Goal: Information Seeking & Learning: Find specific fact

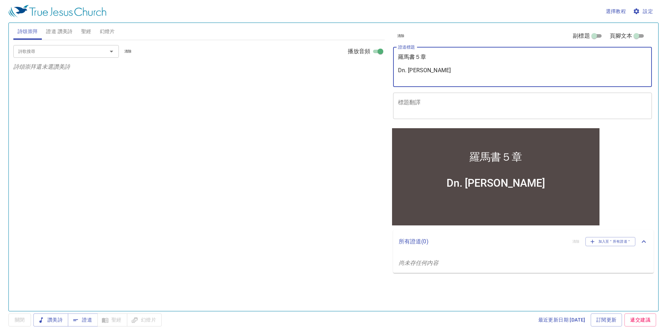
drag, startPoint x: 414, startPoint y: 59, endPoint x: 395, endPoint y: 62, distance: 19.1
click at [395, 62] on div "羅馬書５章 Dn. Huang x 證道標題" at bounding box center [522, 67] width 259 height 40
type textarea "身命季５章 Dn. Huang"
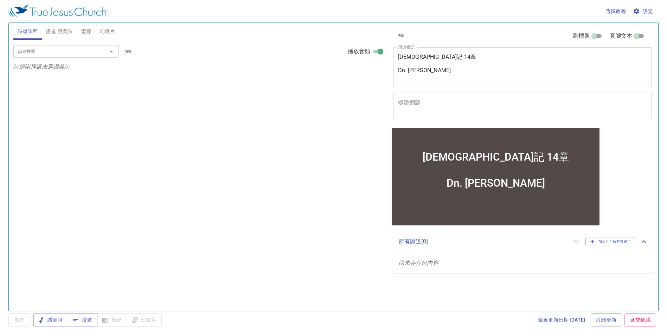
click at [639, 14] on span "設定" at bounding box center [643, 11] width 19 height 9
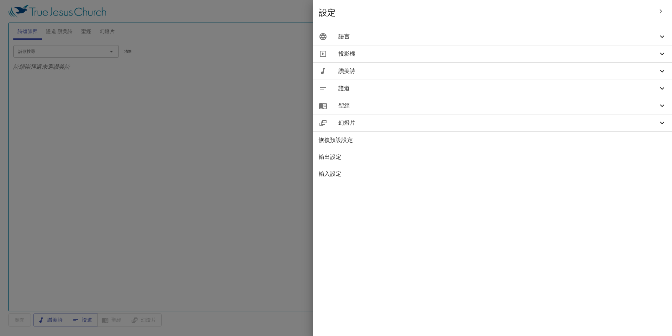
click at [614, 34] on span "語言" at bounding box center [499, 36] width 320 height 8
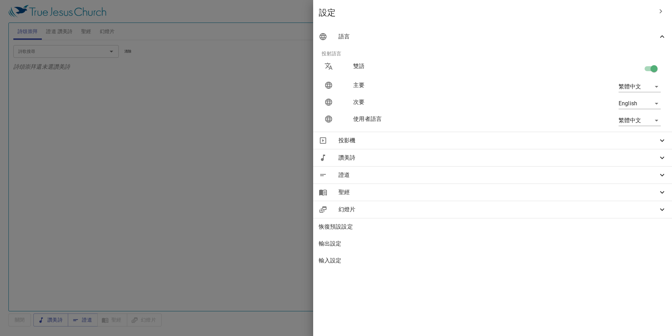
click at [648, 105] on body "選擇教程 設定 詩頌崇拜 證道 讚美詩 聖經 幻燈片 詩歌搜尋 詩歌搜尋 清除 播放音頻 詩頌崇拜還未選讚美詩 詩歌搜尋 詩歌搜尋 清除 播放音頻 證道還未選…" at bounding box center [336, 168] width 672 height 336
click at [629, 104] on li "繁體中文" at bounding box center [638, 103] width 57 height 13
type input "en"
type input "zh"
type input "cuv-t"
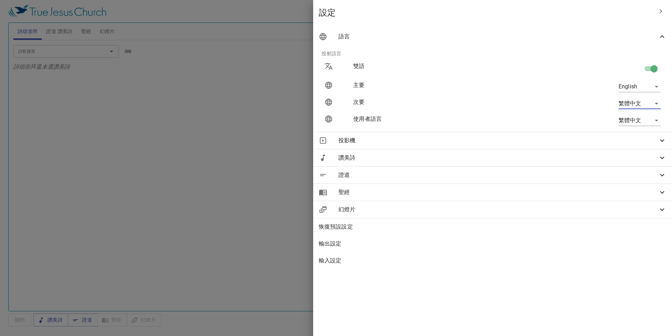
click at [307, 134] on div at bounding box center [336, 168] width 672 height 336
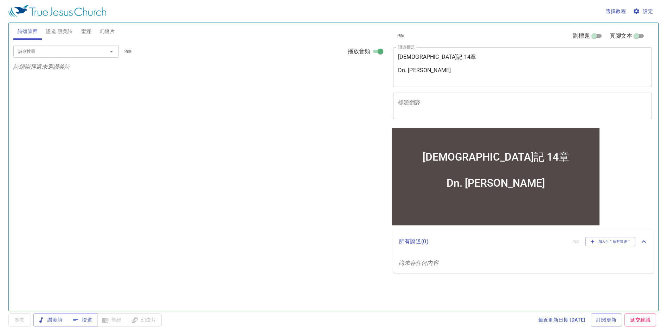
click at [91, 33] on span "聖經" at bounding box center [86, 31] width 10 height 9
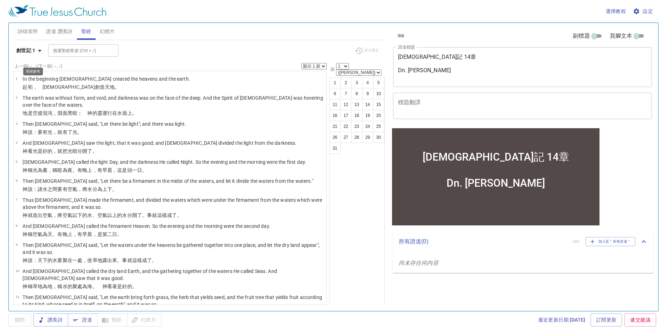
click at [32, 55] on b "創世記 1" at bounding box center [25, 50] width 19 height 9
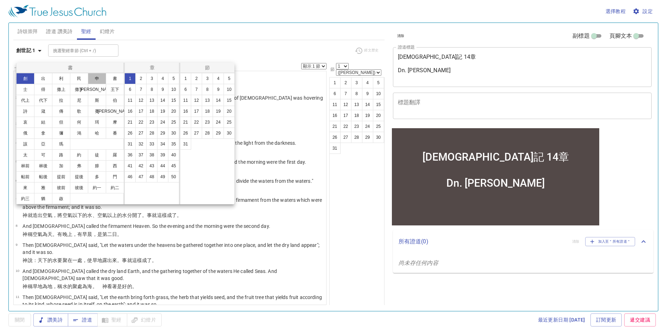
click at [102, 84] on button "申" at bounding box center [97, 78] width 18 height 11
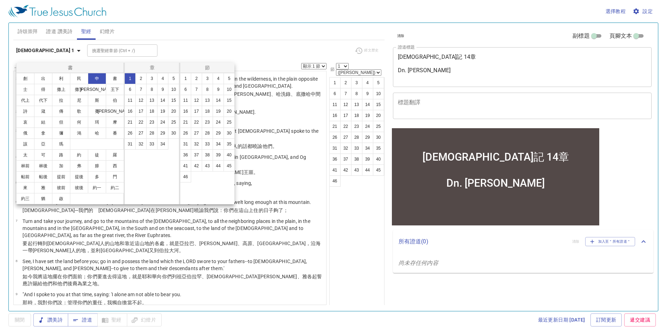
click at [165, 106] on button "14" at bounding box center [162, 100] width 11 height 11
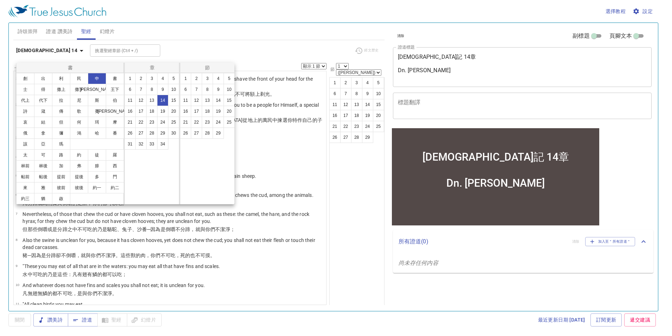
click at [186, 84] on button "1" at bounding box center [185, 78] width 11 height 11
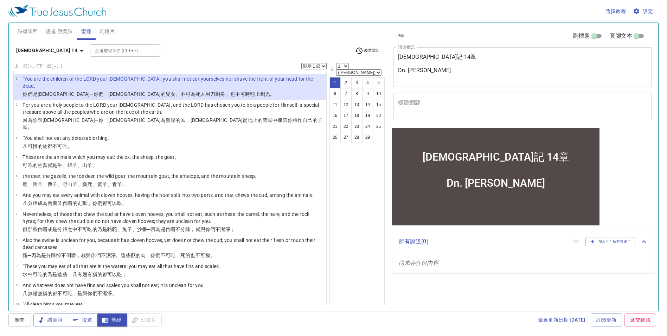
click at [647, 13] on span "設定" at bounding box center [643, 11] width 19 height 9
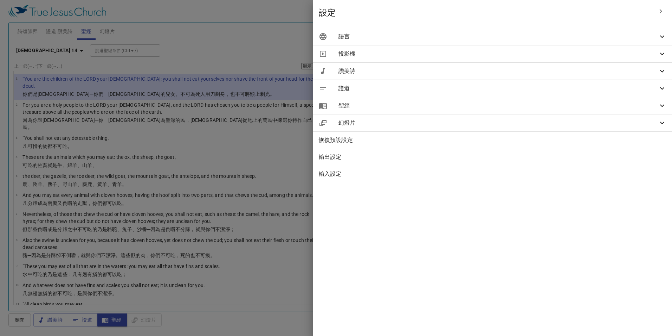
click at [610, 39] on span "語言" at bounding box center [499, 36] width 320 height 8
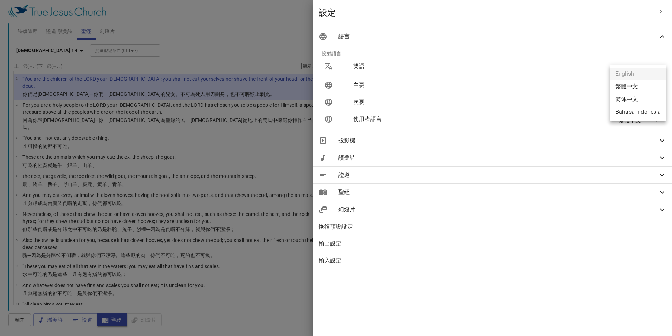
click at [636, 83] on body "選擇教程 設定 詩頌崇拜 證道 讚美詩 聖經 幻燈片 詩歌搜尋 詩歌搜尋 清除 播放音頻 詩頌崇拜還未選讚美詩 詩歌搜尋 詩歌搜尋 清除 播放音頻 證道還未選…" at bounding box center [336, 168] width 672 height 336
click at [633, 86] on li "繁體中文" at bounding box center [638, 86] width 57 height 13
type input "zh"
type input "en"
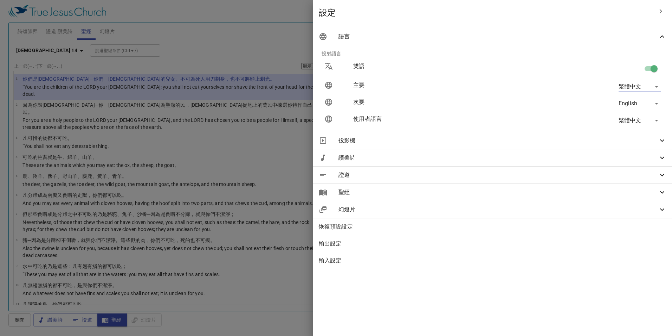
click at [649, 66] on input "checkbox" at bounding box center [654, 69] width 40 height 13
checkbox input "false"
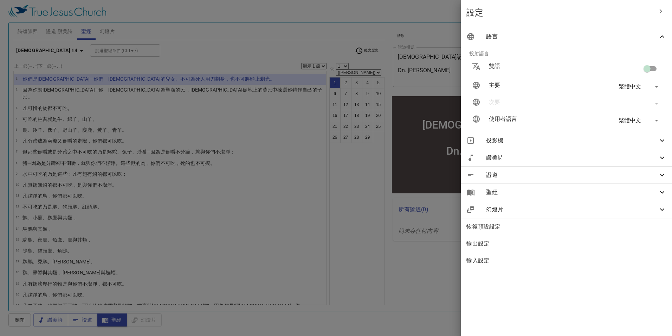
click at [351, 204] on div at bounding box center [336, 168] width 672 height 336
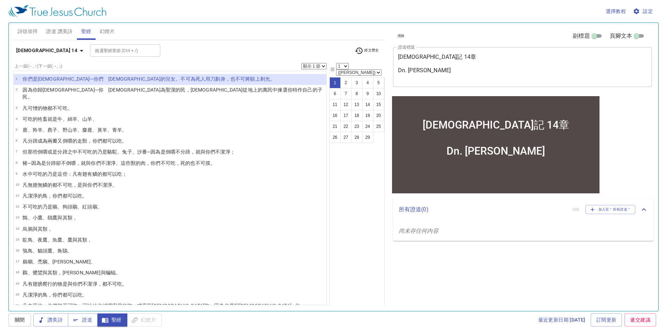
click at [290, 85] on li "1 你們是耶和華 ─你們　神 的兒女 。不可為死人 用刀劃 身，也不可將額上剃光 。" at bounding box center [170, 79] width 313 height 11
click at [85, 324] on span "證道" at bounding box center [83, 319] width 19 height 9
click at [303, 69] on select "顯示 1 節 顯示 2 節 顯示 3 節 顯示 4 節 顯示 5 節" at bounding box center [313, 66] width 25 height 6
select select "2"
click at [301, 69] on select "顯示 1 節 顯示 2 節 顯示 3 節 顯示 4 節 顯示 5 節" at bounding box center [313, 66] width 25 height 6
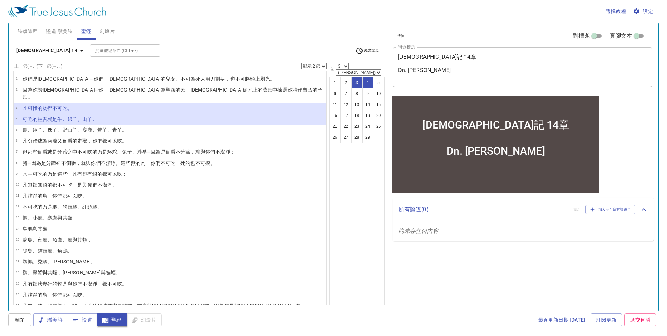
click at [128, 125] on li "4 可吃 的牲畜 就是牛 、綿羊 、山羊 、" at bounding box center [170, 119] width 313 height 11
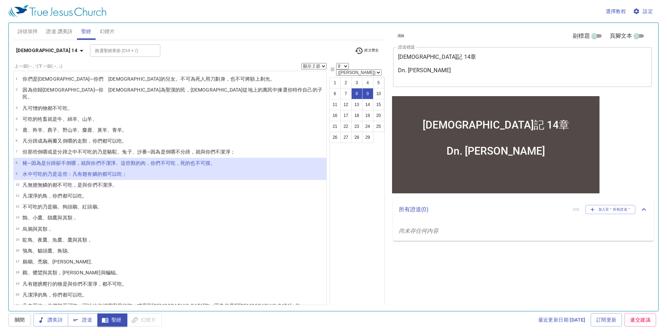
click at [119, 177] on wh7193 "的都可以吃 ；" at bounding box center [112, 174] width 30 height 6
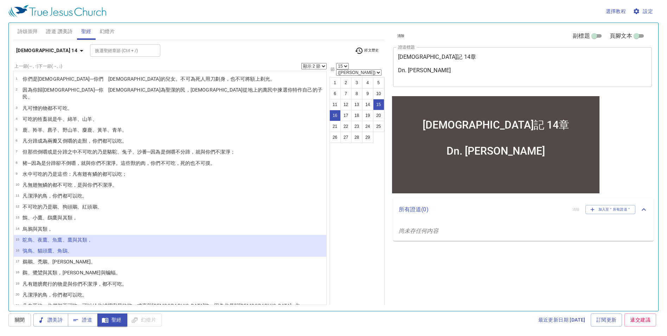
click at [55, 253] on wh3563 "、貓頭鷹 、角鴟 、" at bounding box center [53, 251] width 40 height 6
select select "16"
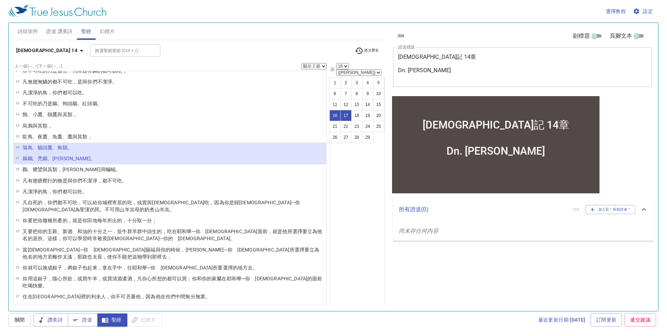
scroll to position [106, 0]
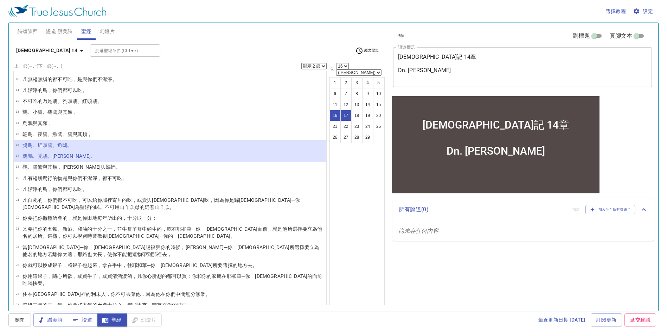
click at [314, 69] on select "顯示 1 節 顯示 2 節 顯示 3 節 顯示 4 節 顯示 5 節" at bounding box center [313, 66] width 25 height 6
select select "5"
click at [301, 69] on select "顯示 1 節 顯示 2 節 顯示 3 節 顯示 4 節 顯示 5 節" at bounding box center [313, 66] width 25 height 6
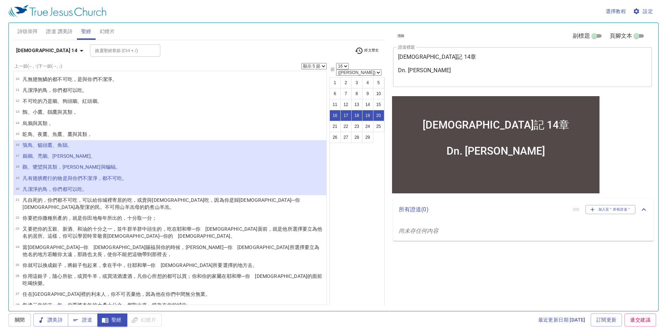
scroll to position [0, 0]
click at [243, 210] on p "凡自死的 ，你們都不可吃 ，可以給 你城 裡寄居 的吃 ，或賣 與外人 吃，因為你是歸耶和華 ─你　神 為聖潔 的民 。不可用山羊羔母 的奶 煮 山羊羔 。" at bounding box center [174, 203] width 302 height 14
select select "21"
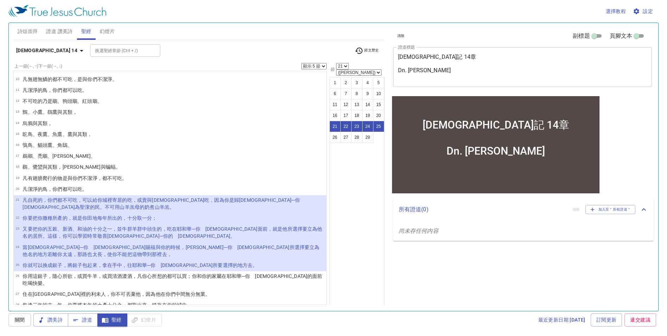
click at [311, 69] on select "顯示 1 節 顯示 2 節 顯示 3 節 顯示 4 節 顯示 5 節" at bounding box center [313, 66] width 25 height 6
select select "2"
click at [301, 69] on select "顯示 1 節 顯示 2 節 顯示 3 節 顯示 4 節 顯示 5 節" at bounding box center [313, 66] width 25 height 6
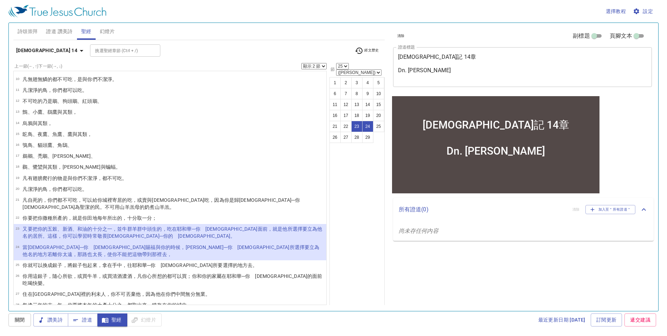
scroll to position [6, 0]
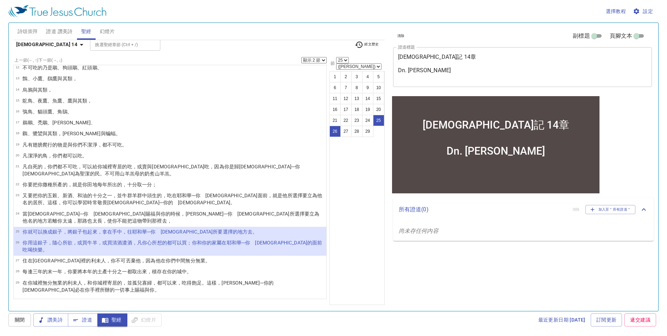
click at [220, 249] on wh7592 "的都可以買；你和你的家屬 在耶和華 ─你　神 的面前 吃 喝快樂 。" at bounding box center [173, 245] width 300 height 13
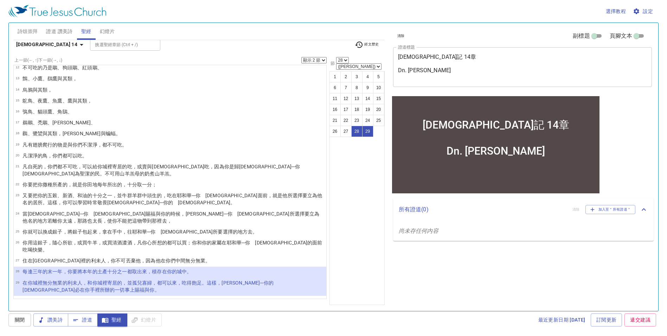
click at [330, 72] on button "1" at bounding box center [335, 76] width 11 height 11
select select "1"
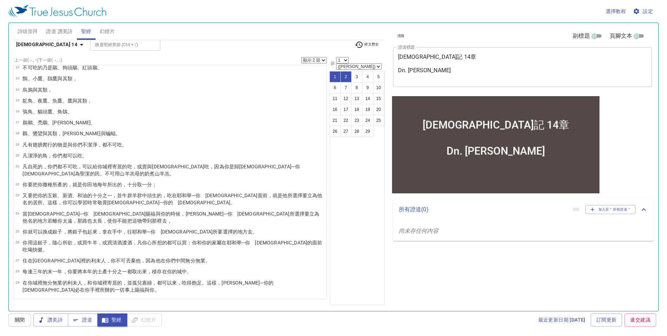
scroll to position [0, 0]
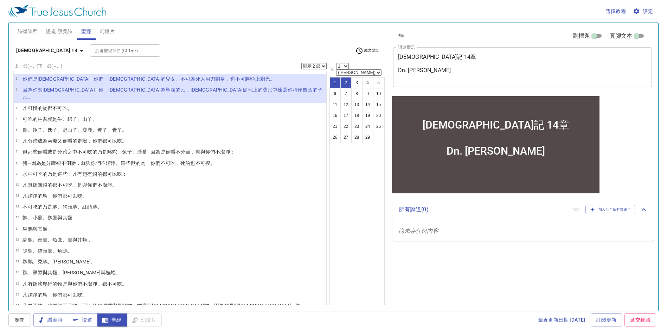
click at [307, 69] on select "顯示 1 節 顯示 2 節 顯示 3 節 顯示 4 節 顯示 5 節" at bounding box center [313, 66] width 25 height 6
select select "1"
click at [301, 69] on select "顯示 1 節 顯示 2 節 顯示 3 節 顯示 4 節 顯示 5 節" at bounding box center [313, 66] width 25 height 6
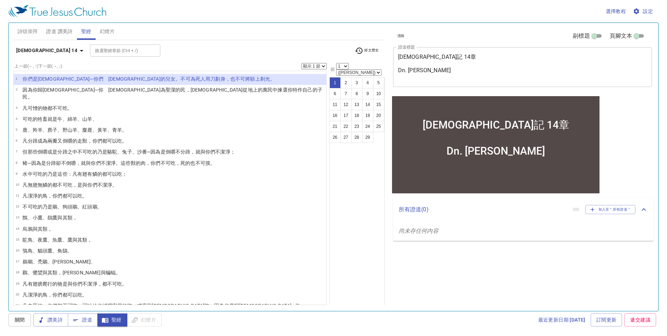
click at [353, 199] on div "1 2 3 4 5 6 7 8 9 10 11 12 13 14 15 16 17 18 19 20 21 22 23 24 25 26 27 28 29" at bounding box center [357, 194] width 55 height 234
click at [330, 132] on button "21" at bounding box center [335, 126] width 11 height 11
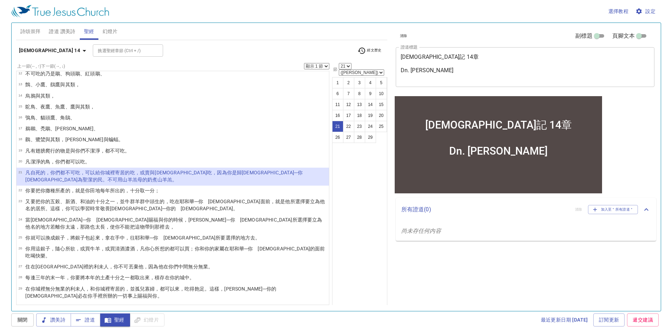
scroll to position [0, 0]
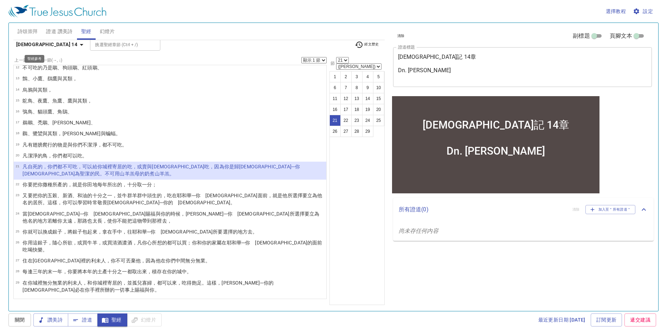
click at [77, 40] on icon "button" at bounding box center [81, 44] width 8 height 8
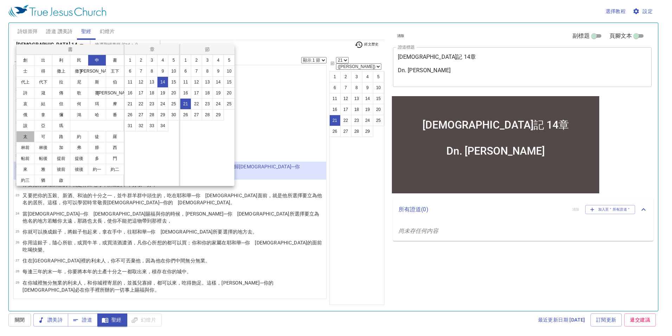
click at [31, 142] on button "太" at bounding box center [25, 136] width 18 height 11
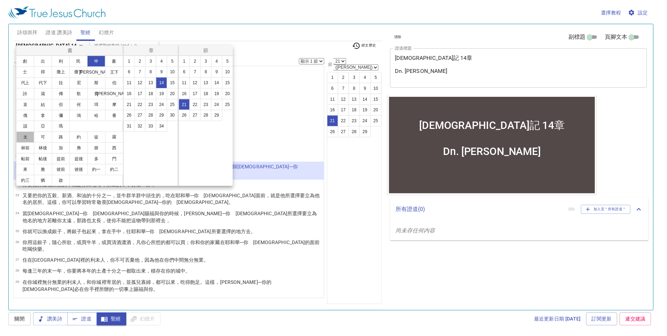
scroll to position [0, 0]
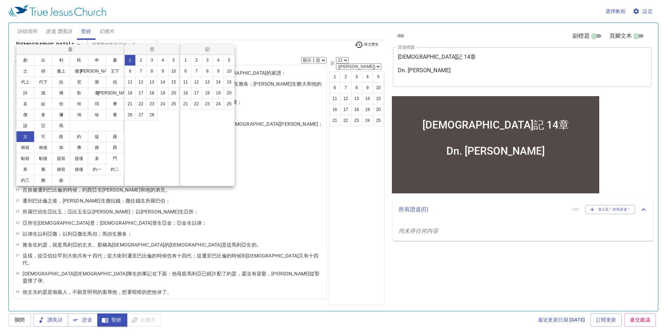
click at [176, 88] on button "15" at bounding box center [173, 81] width 11 height 11
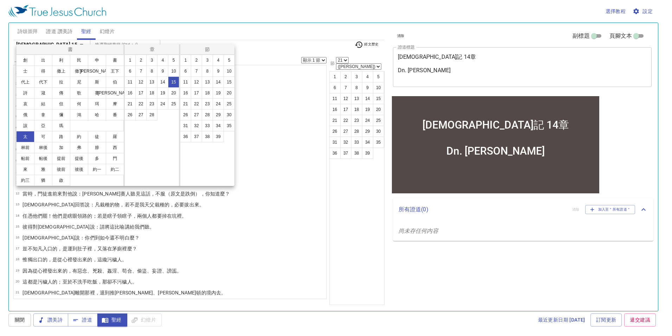
click at [229, 77] on button "10" at bounding box center [229, 70] width 11 height 11
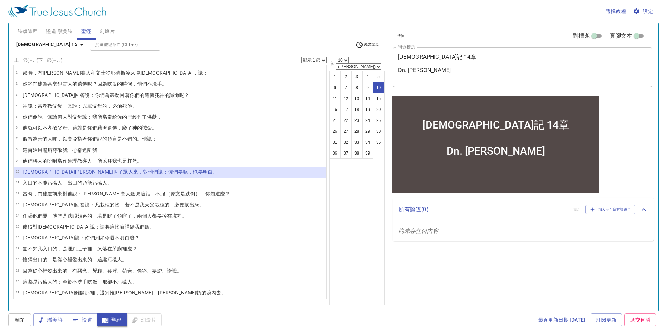
scroll to position [7, 0]
click at [178, 188] on li "11 入 口 的不能 污穢 人 ，出 口 的乃 能污穢 人 。" at bounding box center [170, 183] width 313 height 11
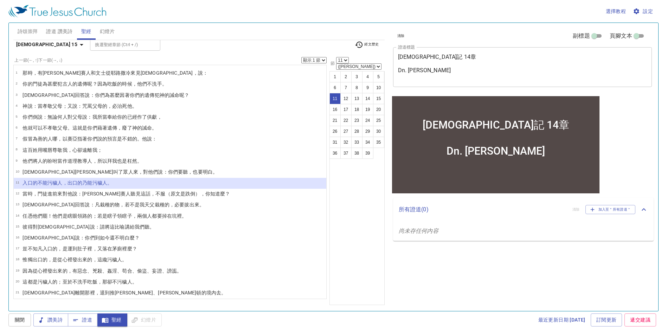
click at [178, 178] on li "10 耶穌就 叫了 眾人 來，對他們 說 ：你們要聽 ，也要 明白 。" at bounding box center [170, 172] width 313 height 11
select select "10"
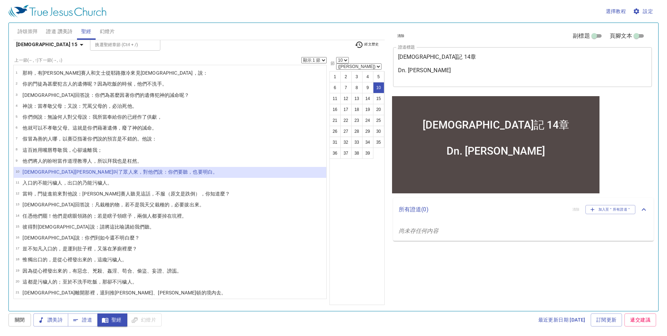
click at [308, 63] on select "顯示 1 節 顯示 2 節 顯示 3 節 顯示 4 節 顯示 5 節" at bounding box center [313, 60] width 25 height 6
select select "2"
click at [301, 59] on select "顯示 1 節 顯示 2 節 顯示 3 節 顯示 4 節 顯示 5 節" at bounding box center [313, 60] width 25 height 6
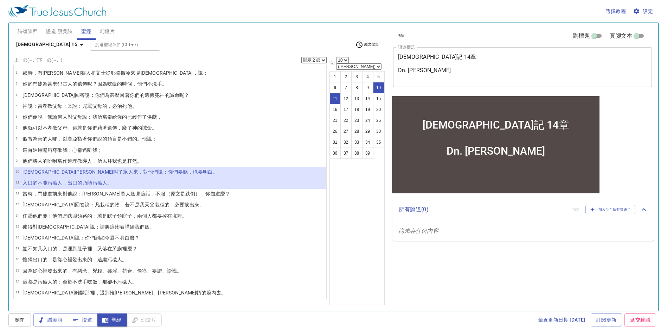
click at [126, 87] on wg740 "的時候 ，他們 不 洗 手 。" at bounding box center [142, 84] width 50 height 6
select select "2"
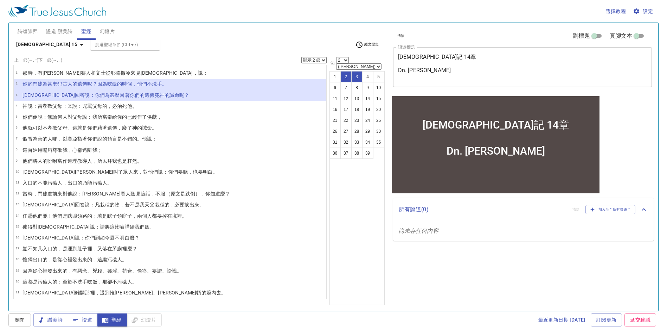
click at [306, 62] on select "顯示 1 節 顯示 2 節 顯示 3 節 顯示 4 節 顯示 5 節" at bounding box center [313, 60] width 25 height 6
select select "1"
click at [301, 59] on select "顯示 1 節 顯示 2 節 顯示 3 節 顯示 4 節 顯示 5 節" at bounding box center [313, 60] width 25 height 6
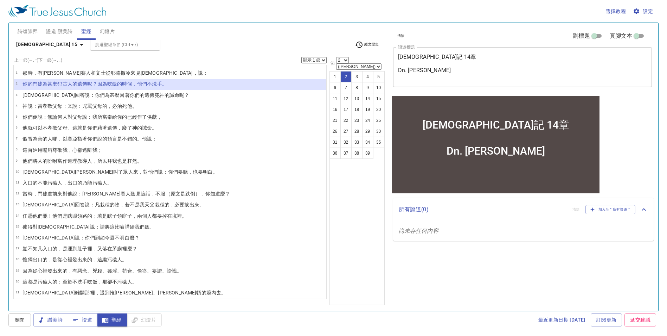
click at [130, 98] on wg1223 "你們的 遺傳 犯 神 的誡命 呢？" at bounding box center [160, 95] width 60 height 6
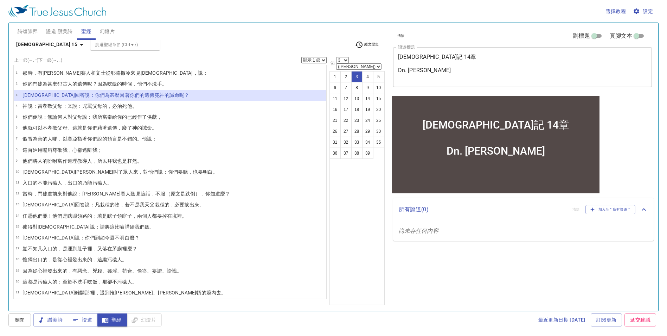
click at [108, 87] on wg3862 "呢？因為 吃 飯 的時候 ，他們 不 洗 手 。" at bounding box center [126, 84] width 79 height 6
select select "2"
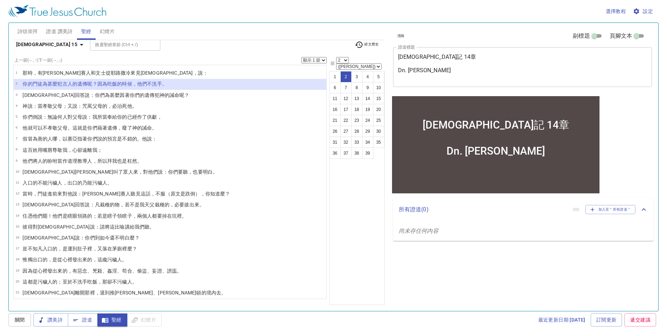
click at [316, 61] on select "顯示 1 節 顯示 2 節 顯示 3 節 顯示 4 節 顯示 5 節" at bounding box center [313, 60] width 25 height 6
select select "2"
click at [301, 59] on select "顯示 1 節 顯示 2 節 顯示 3 節 顯示 4 節 顯示 5 節" at bounding box center [313, 60] width 25 height 6
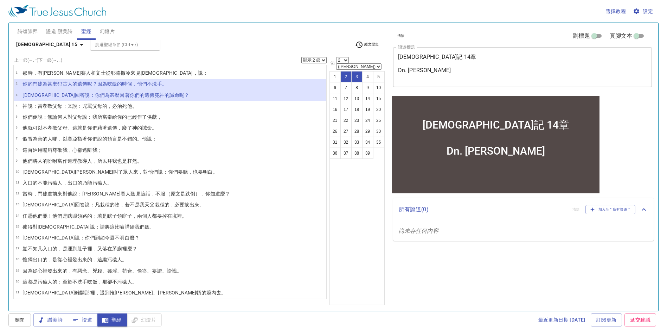
click at [127, 142] on p "假冒為善的人 哪，以賽亞 指著 你們 說的預言 是不錯的 。他說 ：" at bounding box center [90, 138] width 134 height 7
select select "7"
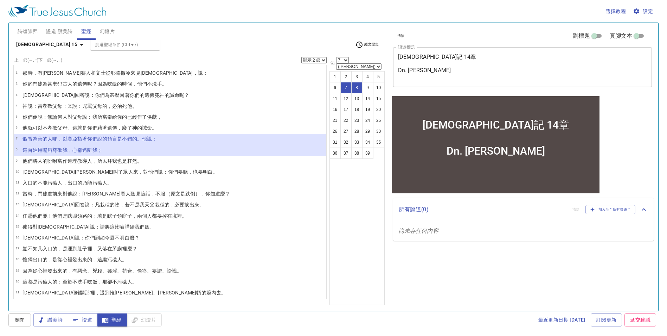
drag, startPoint x: 305, startPoint y: 62, endPoint x: 305, endPoint y: 66, distance: 4.6
click at [305, 62] on select "顯示 1 節 顯示 2 節 顯示 3 節 顯示 4 節 顯示 5 節" at bounding box center [313, 60] width 25 height 6
select select "3"
click at [301, 59] on select "顯示 1 節 顯示 2 節 顯示 3 節 顯示 4 節 顯示 5 節" at bounding box center [313, 60] width 25 height 6
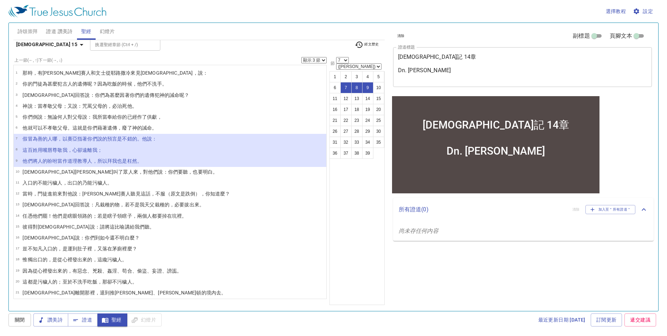
click at [91, 185] on wg4750 "的乃 能污穢 人 。" at bounding box center [94, 183] width 35 height 6
select select "11"
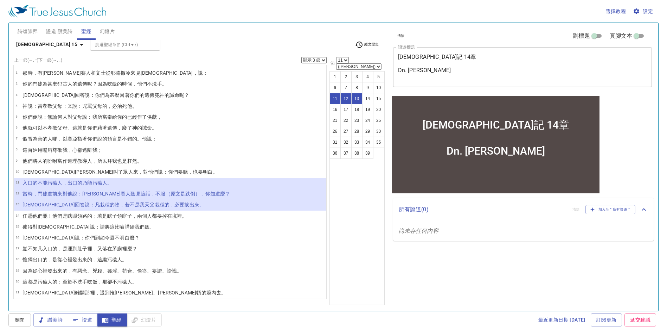
click at [301, 62] on select "顯示 1 節 顯示 2 節 顯示 3 節 顯示 4 節 顯示 5 節" at bounding box center [313, 60] width 25 height 6
select select "1"
click at [301, 59] on select "顯示 1 節 顯示 2 節 顯示 3 節 顯示 4 節 顯示 5 節" at bounding box center [313, 60] width 25 height 6
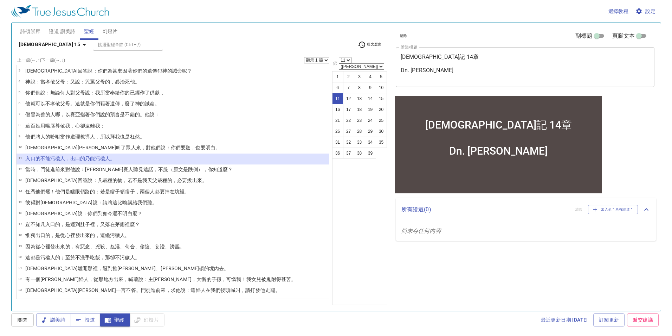
scroll to position [35, 0]
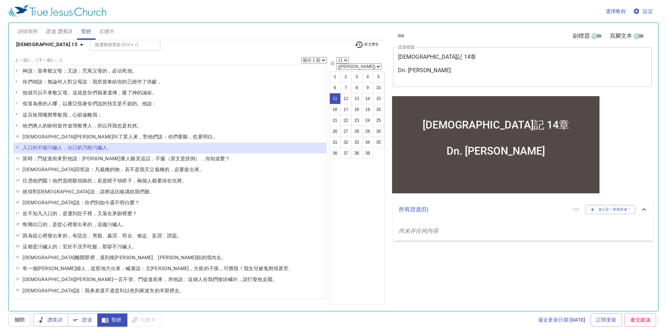
click at [109, 208] on li "16 耶穌 說 ：你們 到如今 還 不明白 麼？" at bounding box center [170, 202] width 313 height 11
select select "16"
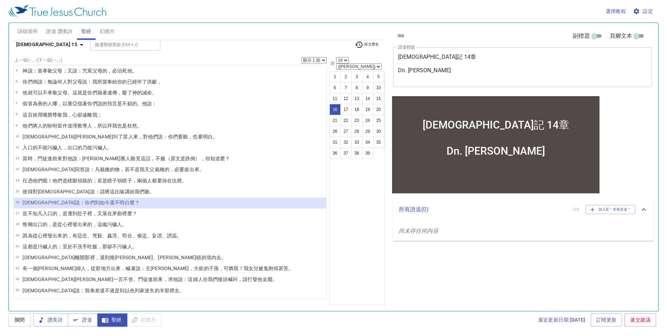
click at [306, 60] on select "顯示 1 節 顯示 2 節 顯示 3 節 顯示 4 節 顯示 5 節" at bounding box center [313, 60] width 25 height 6
click at [301, 59] on select "顯示 1 節 顯示 2 節 顯示 3 節 顯示 4 節 顯示 5 節" at bounding box center [313, 60] width 25 height 6
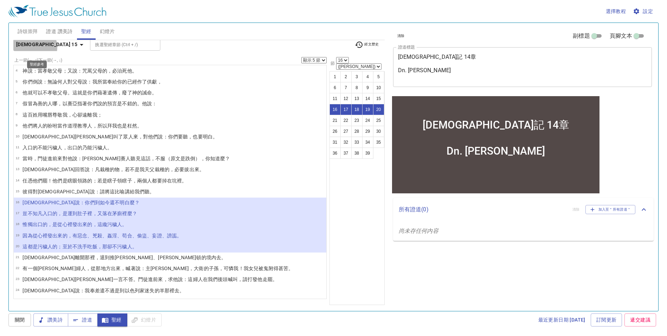
click at [37, 46] on b "馬太福音 15" at bounding box center [46, 44] width 61 height 9
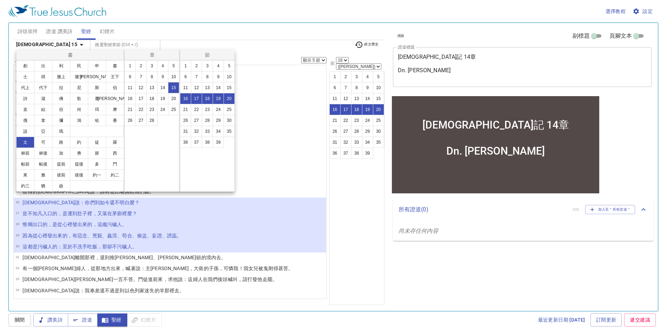
scroll to position [23, 0]
click at [106, 148] on button "羅" at bounding box center [115, 141] width 18 height 11
select select "1"
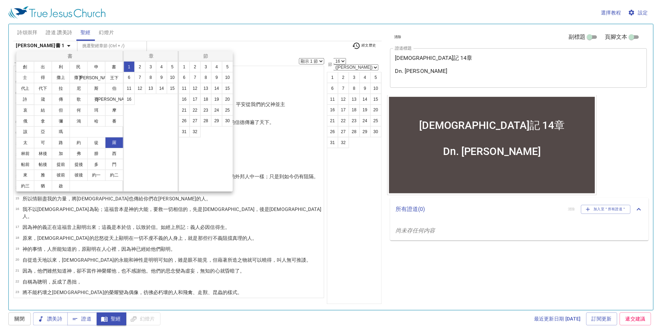
scroll to position [0, 0]
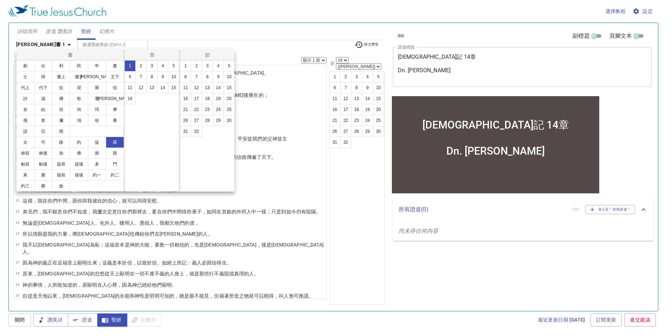
click at [161, 91] on button "14" at bounding box center [162, 87] width 11 height 11
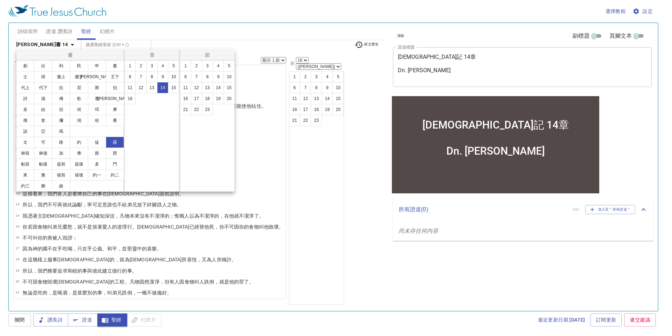
click at [313, 179] on div at bounding box center [336, 168] width 672 height 336
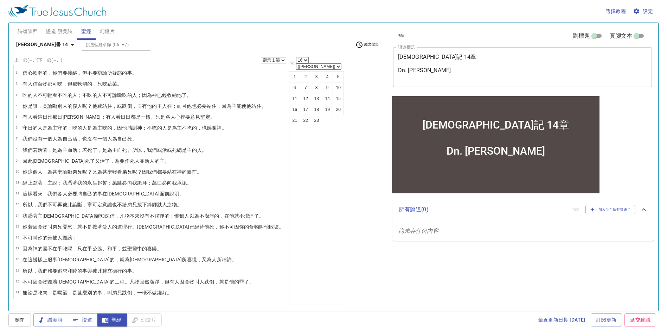
click at [137, 76] on wg1261 "的事。" at bounding box center [129, 73] width 15 height 6
select select "1"
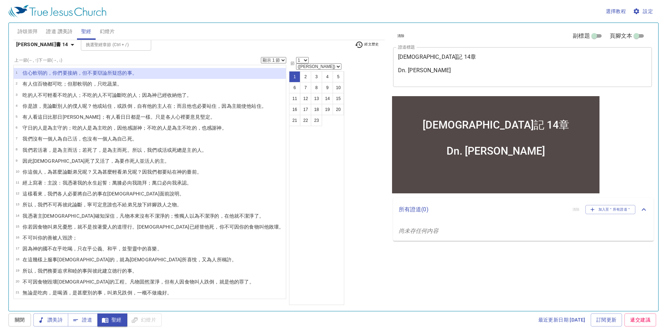
click at [261, 62] on select "顯示 1 節 顯示 2 節 顯示 3 節 顯示 4 節 顯示 5 節" at bounding box center [273, 60] width 25 height 6
select select "2"
click at [261, 59] on select "顯示 1 節 顯示 2 節 顯示 3 節 顯示 4 節 顯示 5 節" at bounding box center [273, 60] width 25 height 6
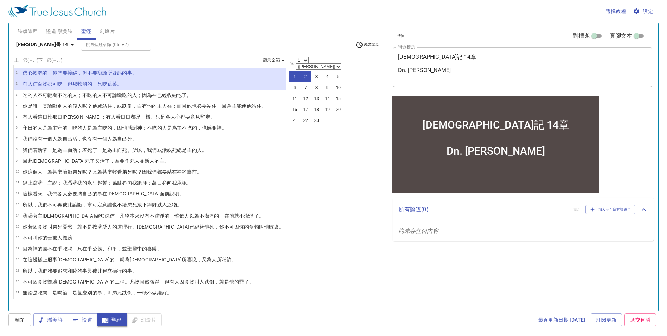
click at [125, 98] on wg3361 "論斷 吃的人 ；因為 神 已經收納 他 了。" at bounding box center [151, 95] width 79 height 6
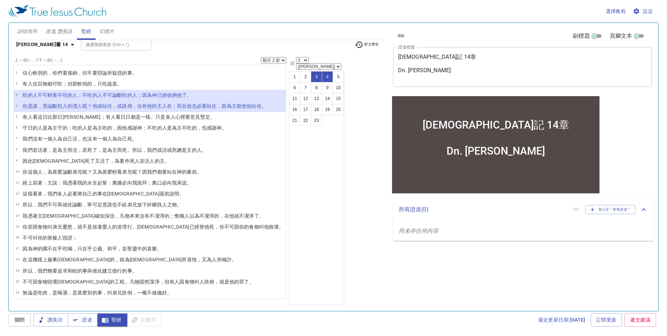
click at [67, 207] on wg3767 "，我們不可再 彼此 論斷 ，寧可 定意 誰也不給 弟兄 放下 絆腳 跌人 之物。" at bounding box center [107, 205] width 149 height 6
select select "13"
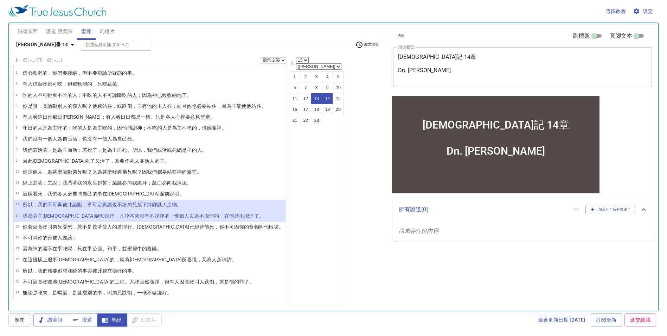
click at [261, 63] on select "顯示 1 節 顯示 2 節 顯示 3 節 顯示 4 節 顯示 5 節" at bounding box center [273, 60] width 25 height 6
select select "1"
click at [261, 59] on select "顯示 1 節 顯示 2 節 顯示 3 節 顯示 4 節 顯示 5 節" at bounding box center [273, 60] width 25 height 6
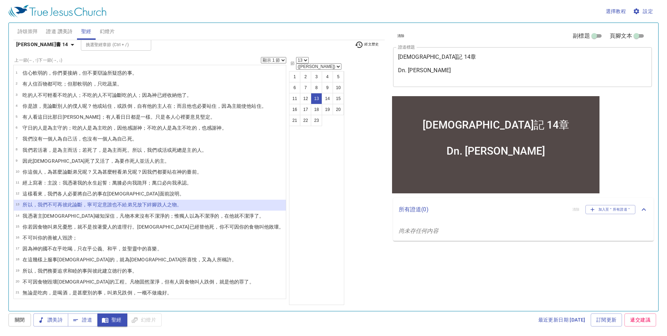
click at [50, 218] on wg2962 "耶穌 確知 深信 ，凡物本來 沒有 不潔淨的 ；惟獨 人以為 不潔淨的 ，在他 就不潔淨了 。" at bounding box center [154, 216] width 222 height 6
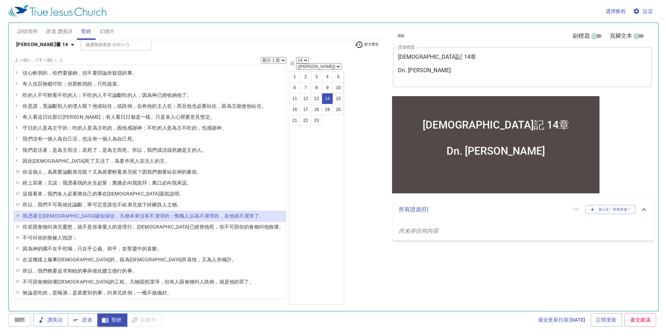
click at [54, 229] on wg1033 "叫弟兄 憂愁 ，就不是 按著 愛人的道理 行 。基督 已經替 他 死 ，你不可 因你的 食物 叫他 敗壞 。" at bounding box center [165, 227] width 236 height 6
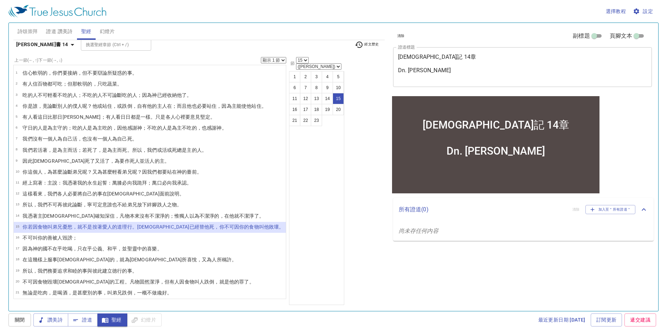
click at [63, 240] on wg18 "被人毀謗 ；" at bounding box center [64, 238] width 25 height 6
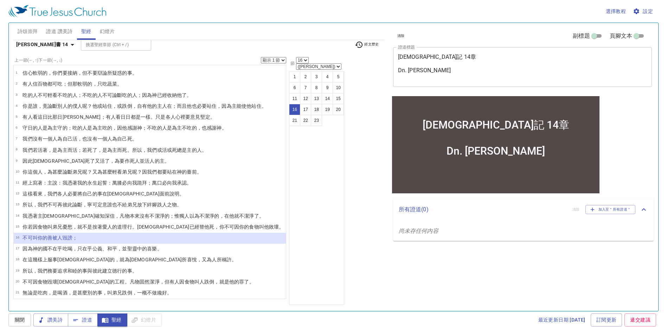
click at [59, 251] on wg3756 "在乎 吃 喝 ，只 在乎公義 、和平 ，並 聖 靈 中 的喜樂 。" at bounding box center [106, 248] width 109 height 6
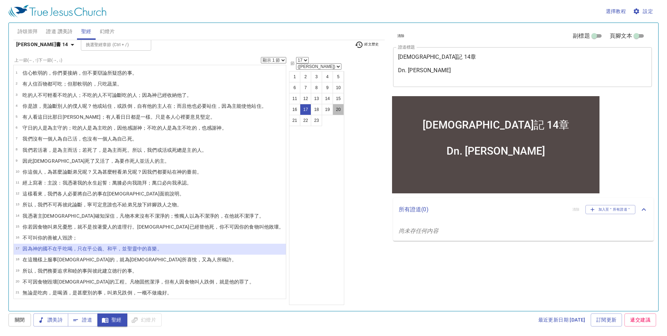
click at [333, 110] on button "20" at bounding box center [338, 109] width 11 height 11
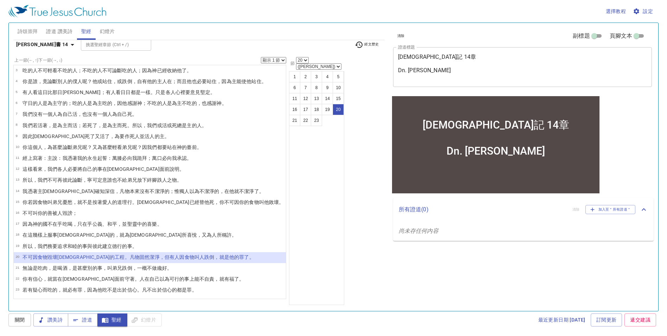
click at [47, 292] on wg1437 "有疑心 而吃 的，就必有罪 ，因為 他吃不是 出於 信心 。凡 不 出於 信心 的都是 罪 。" at bounding box center [112, 290] width 169 height 6
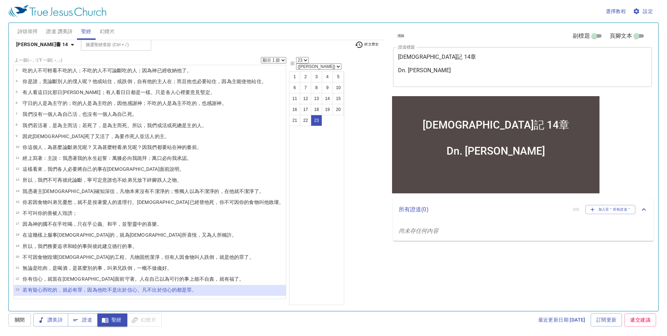
click at [59, 221] on wg3756 "在乎 吃 喝 ，只 在乎公義 、和平 ，並 聖 靈 中 的喜樂 。" at bounding box center [106, 224] width 109 height 6
select select "17"
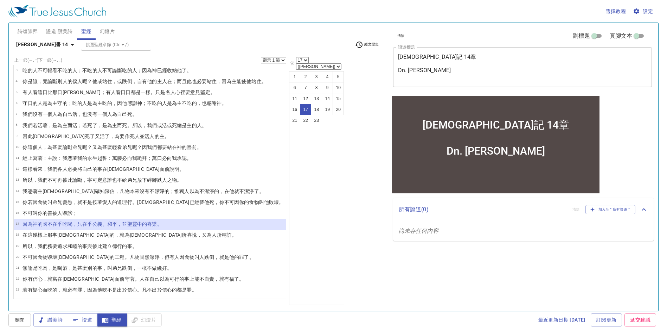
click at [86, 318] on span "證道" at bounding box center [83, 319] width 19 height 9
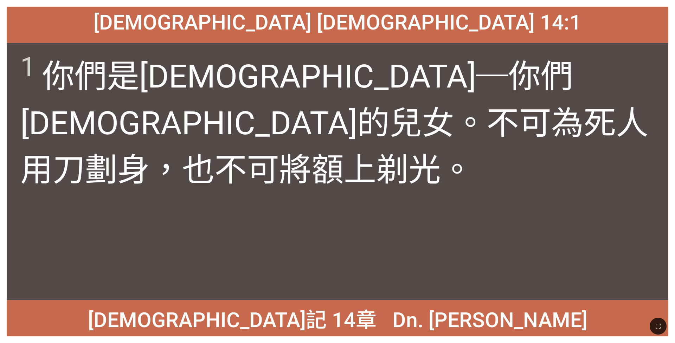
click at [280, 224] on icon "button" at bounding box center [658, 326] width 8 height 8
